Goal: Use online tool/utility: Utilize a website feature to perform a specific function

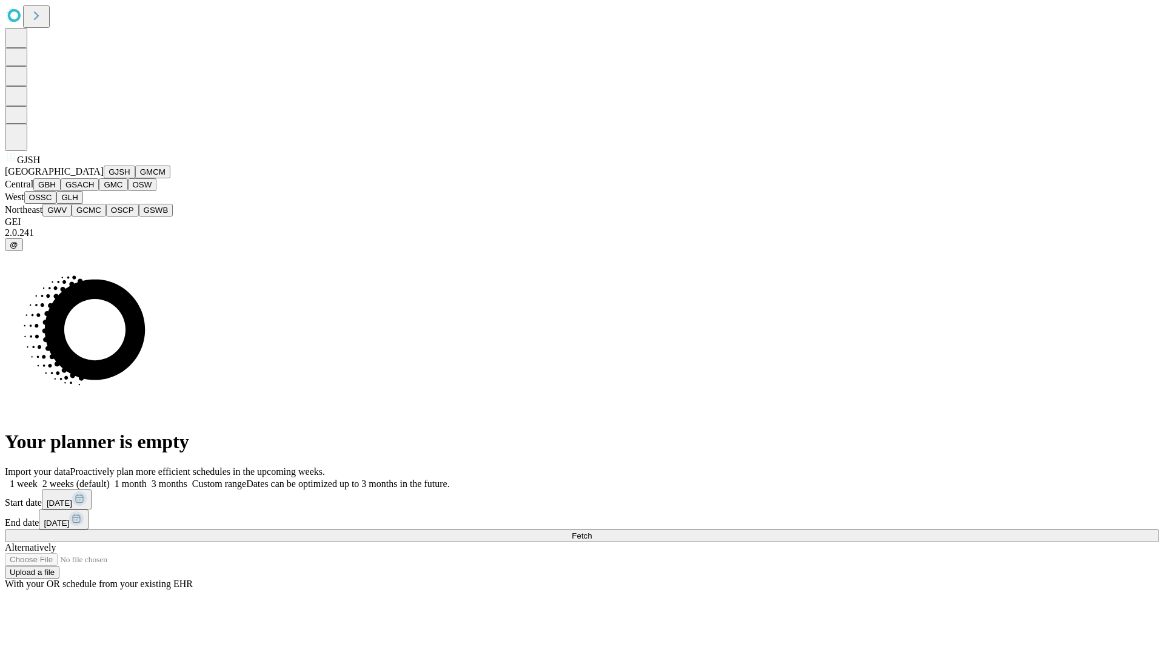
click at [104, 178] on button "GJSH" at bounding box center [120, 171] width 32 height 13
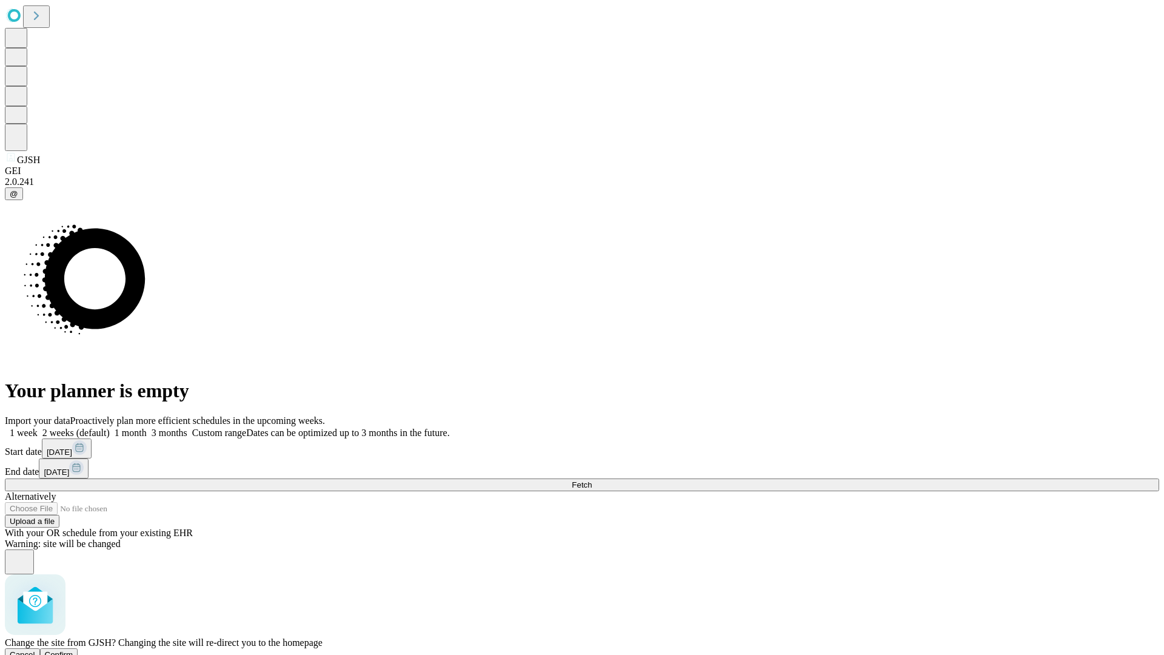
click at [73, 650] on span "Confirm" at bounding box center [59, 654] width 28 height 9
click at [147, 427] on label "1 month" at bounding box center [128, 432] width 37 height 10
click at [592, 480] on span "Fetch" at bounding box center [582, 484] width 20 height 9
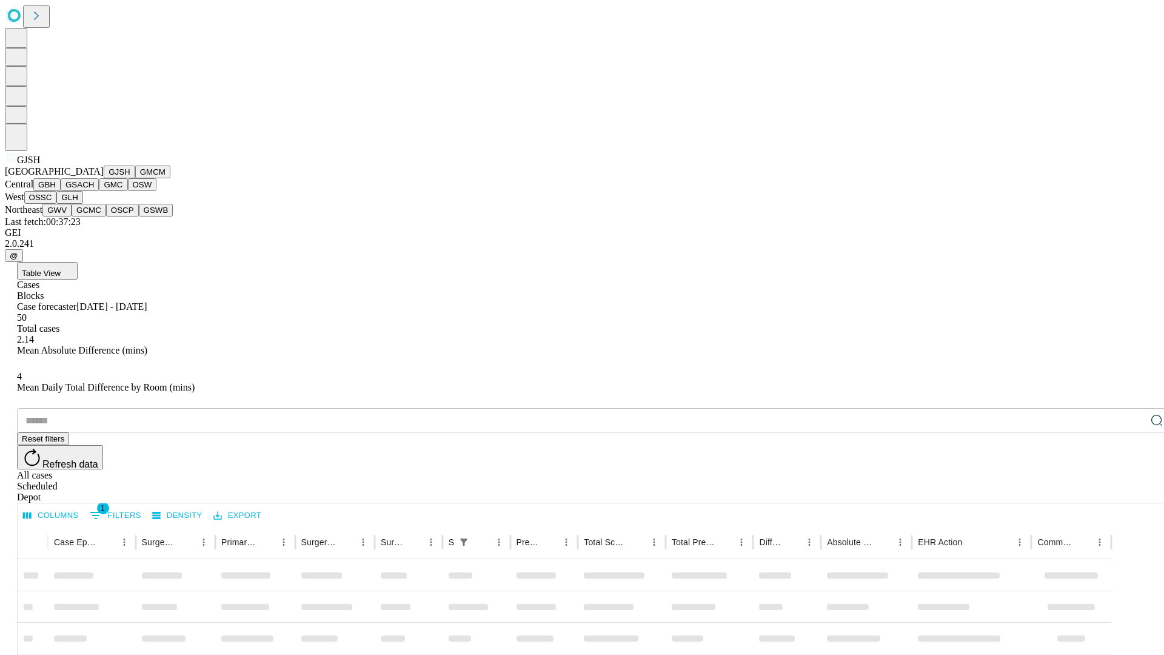
click at [135, 178] on button "GMCM" at bounding box center [152, 171] width 35 height 13
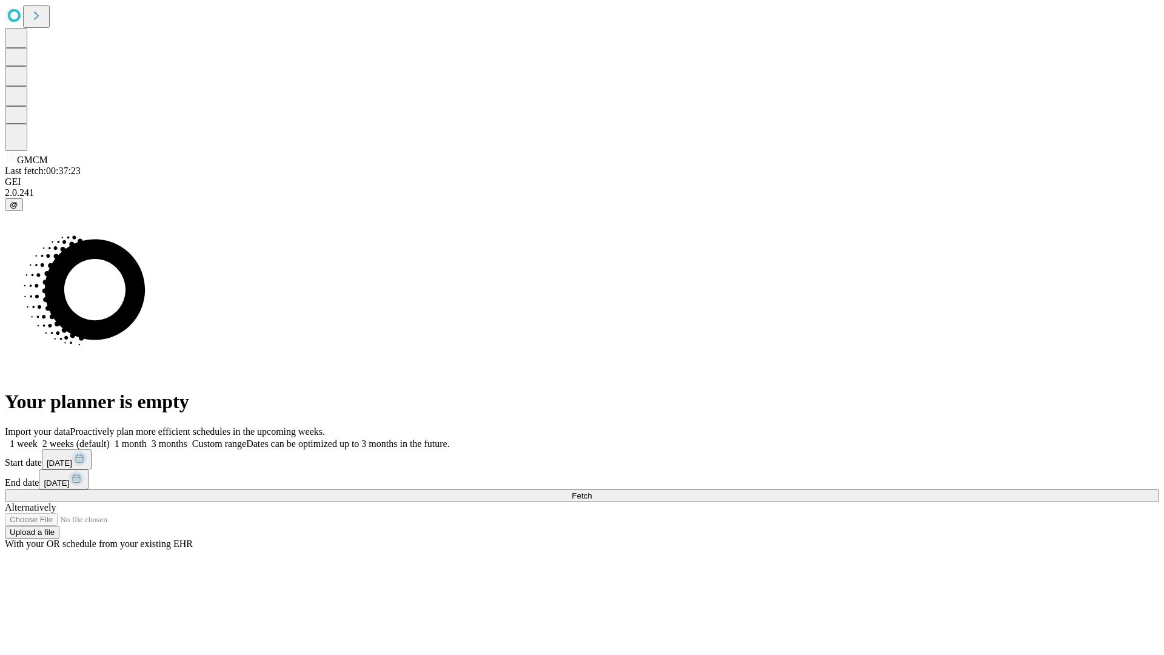
click at [592, 491] on span "Fetch" at bounding box center [582, 495] width 20 height 9
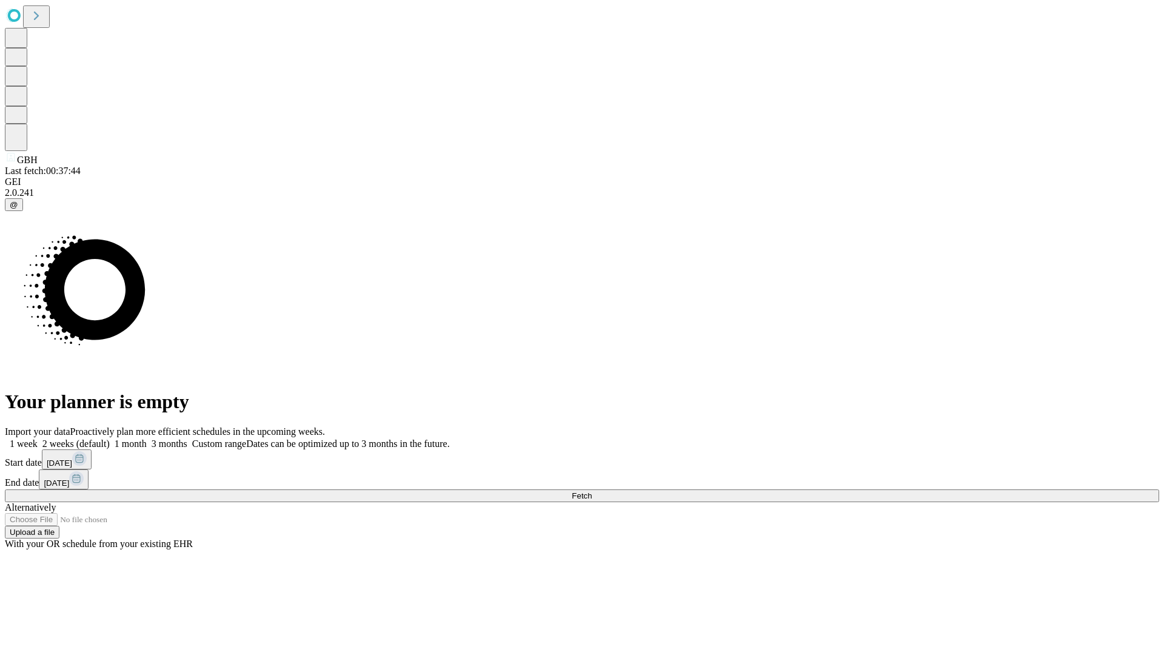
click at [147, 438] on label "1 month" at bounding box center [128, 443] width 37 height 10
click at [592, 491] on span "Fetch" at bounding box center [582, 495] width 20 height 9
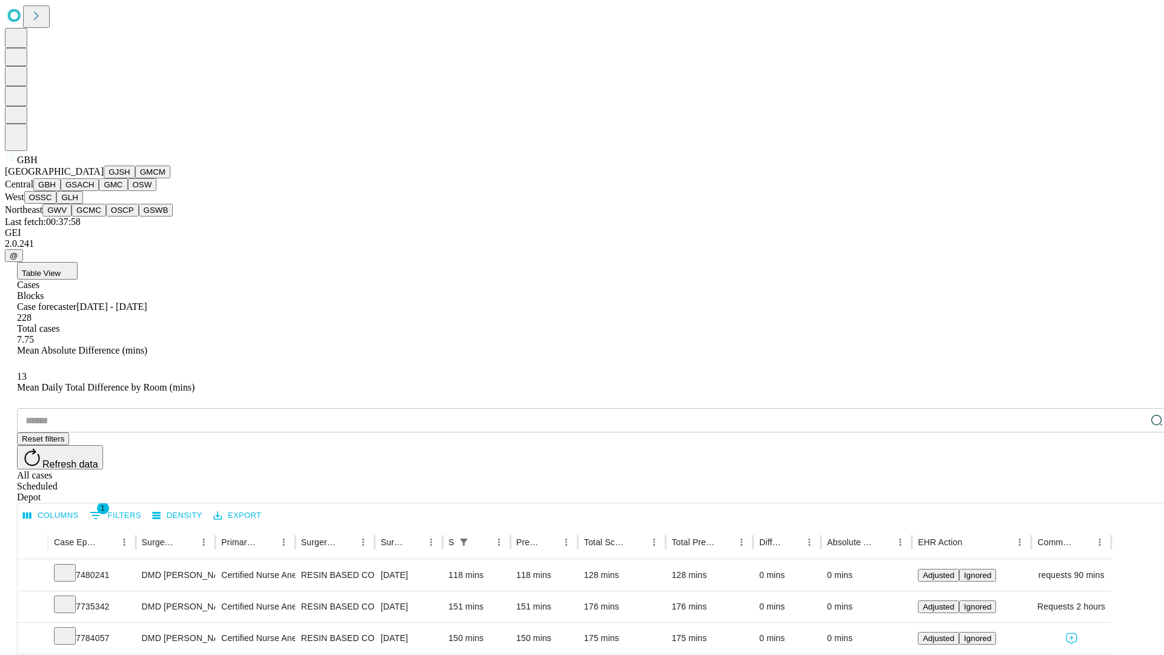
click at [94, 191] on button "GSACH" at bounding box center [80, 184] width 38 height 13
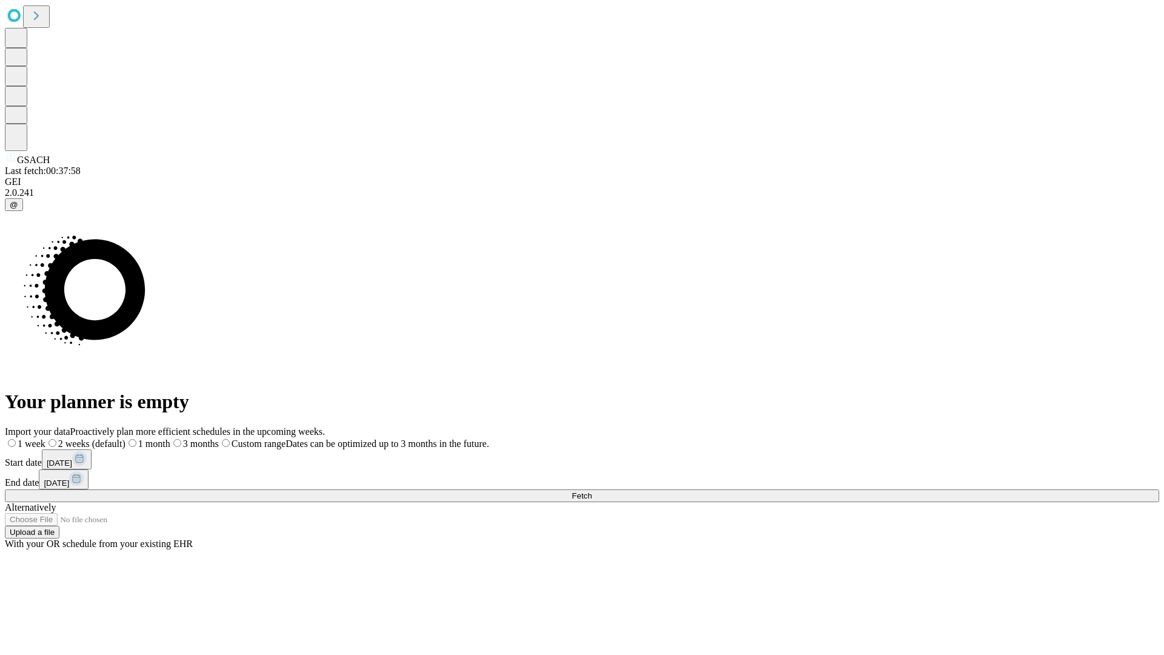
click at [170, 438] on label "1 month" at bounding box center [147, 443] width 45 height 10
click at [592, 491] on span "Fetch" at bounding box center [582, 495] width 20 height 9
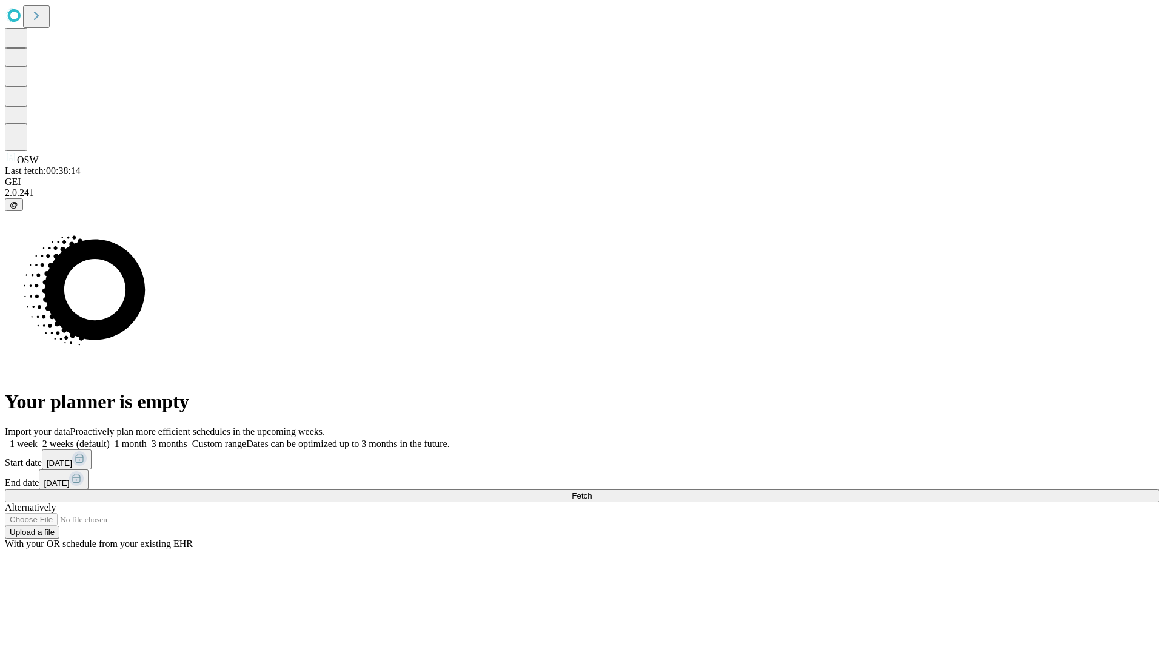
click at [147, 438] on label "1 month" at bounding box center [128, 443] width 37 height 10
click at [592, 491] on span "Fetch" at bounding box center [582, 495] width 20 height 9
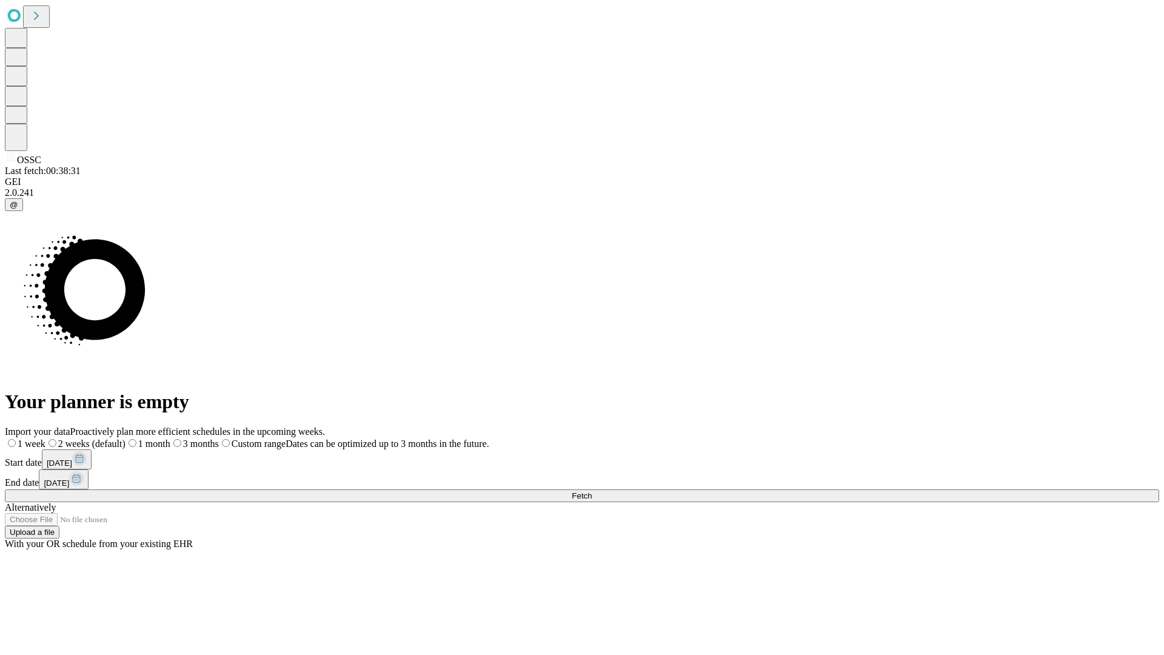
click at [592, 491] on span "Fetch" at bounding box center [582, 495] width 20 height 9
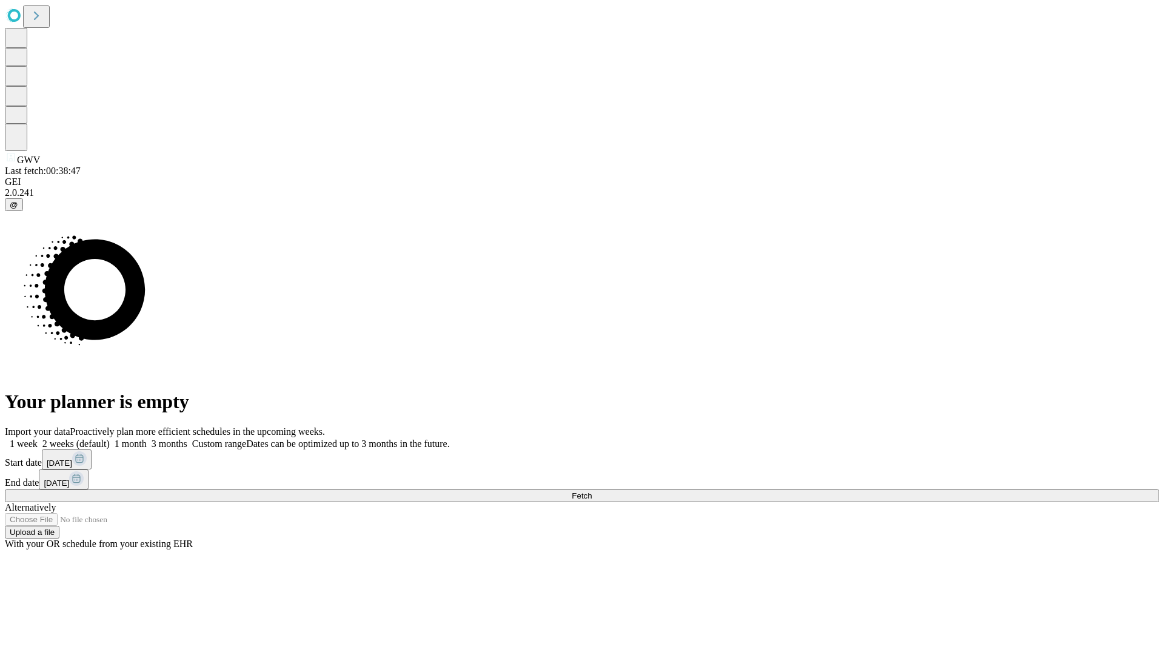
click at [147, 438] on label "1 month" at bounding box center [128, 443] width 37 height 10
click at [592, 491] on span "Fetch" at bounding box center [582, 495] width 20 height 9
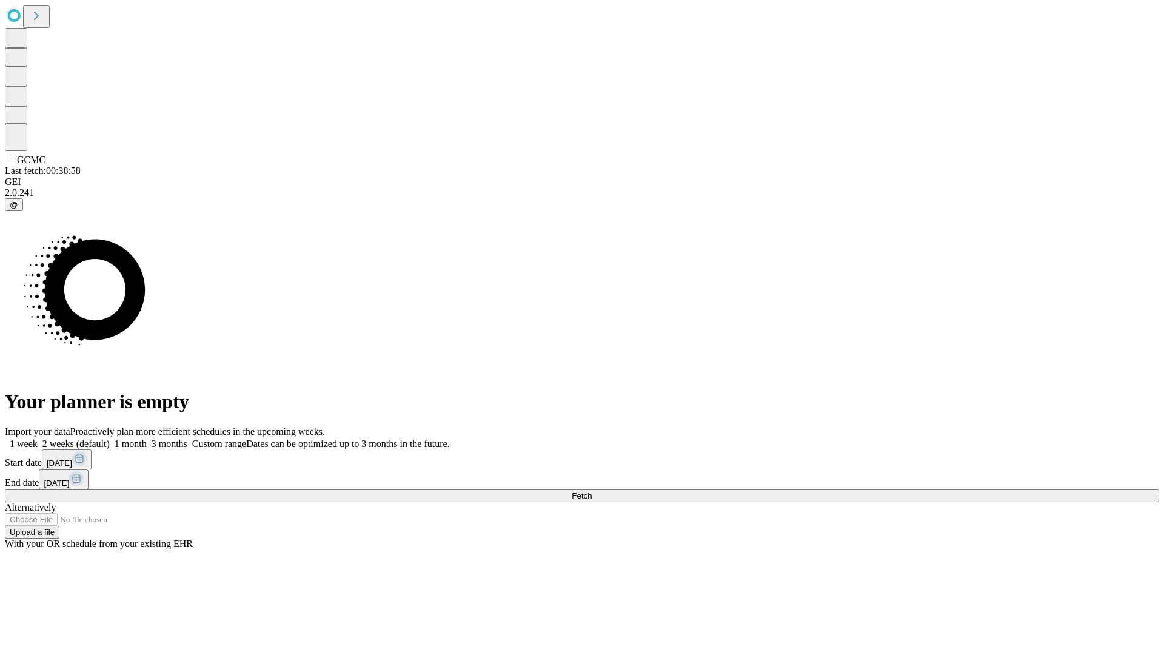
click at [147, 438] on label "1 month" at bounding box center [128, 443] width 37 height 10
click at [592, 491] on span "Fetch" at bounding box center [582, 495] width 20 height 9
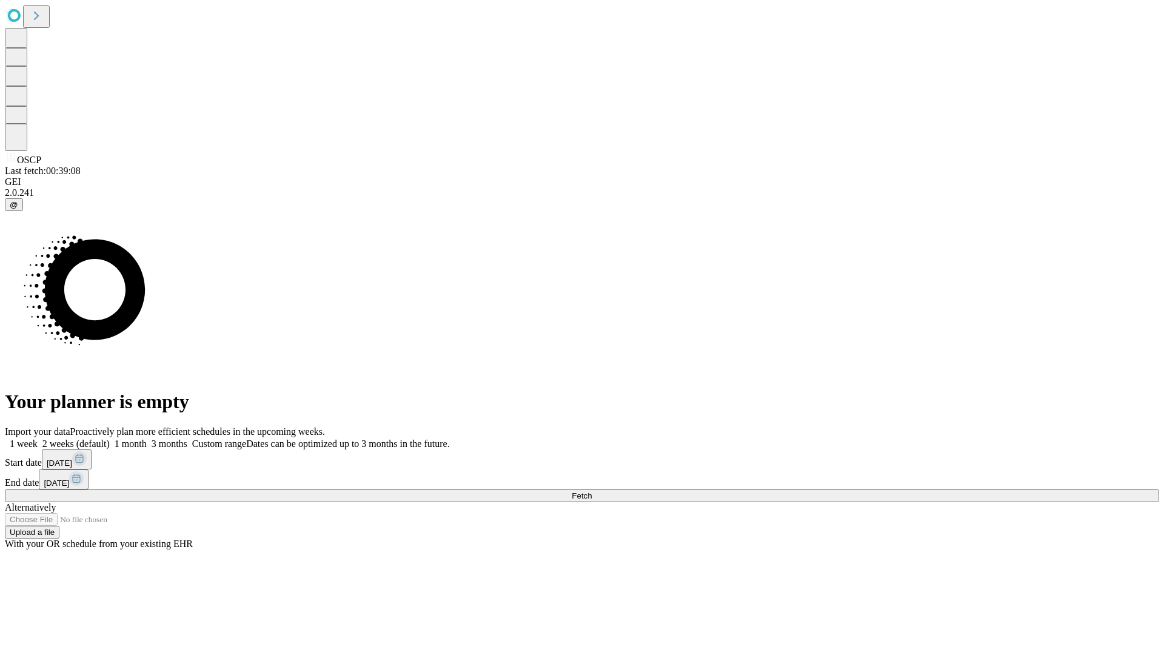
click at [147, 438] on label "1 month" at bounding box center [128, 443] width 37 height 10
click at [592, 491] on span "Fetch" at bounding box center [582, 495] width 20 height 9
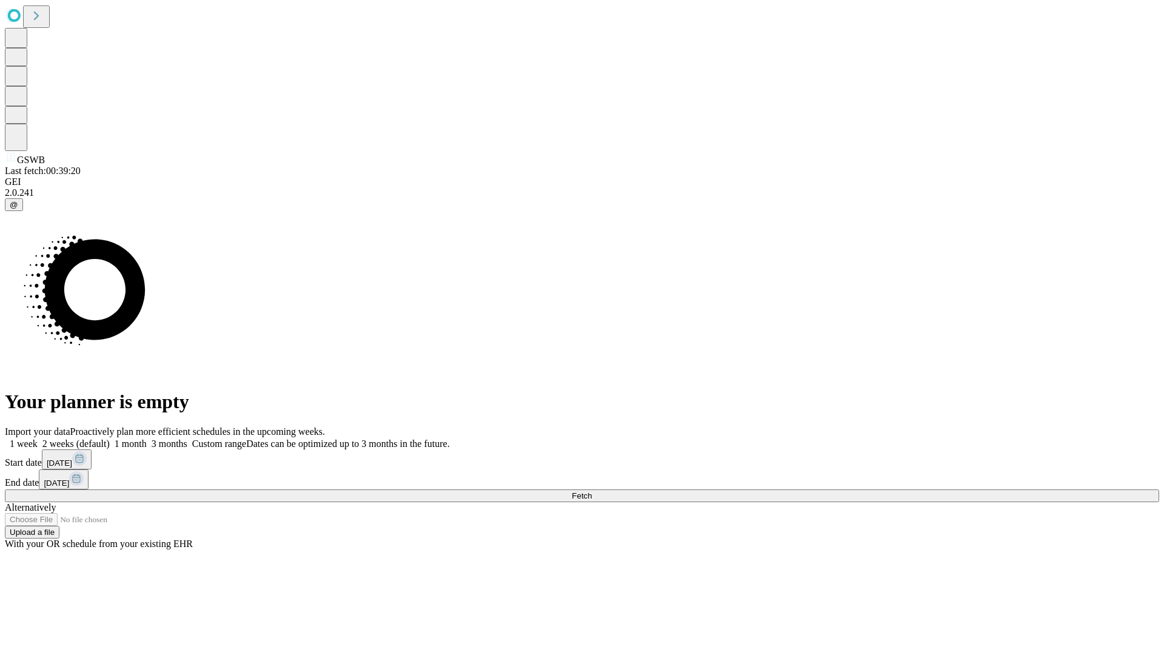
click at [592, 491] on span "Fetch" at bounding box center [582, 495] width 20 height 9
